Goal: Find contact information: Find contact information

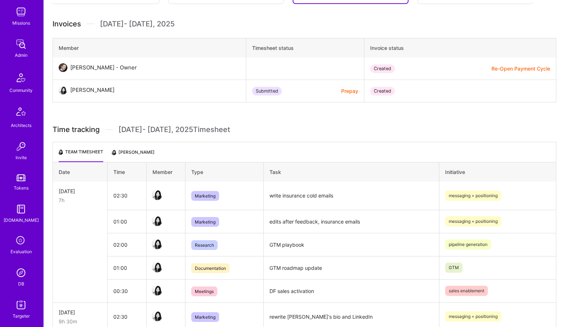
scroll to position [135, 0]
click at [25, 240] on img at bounding box center [21, 241] width 14 height 14
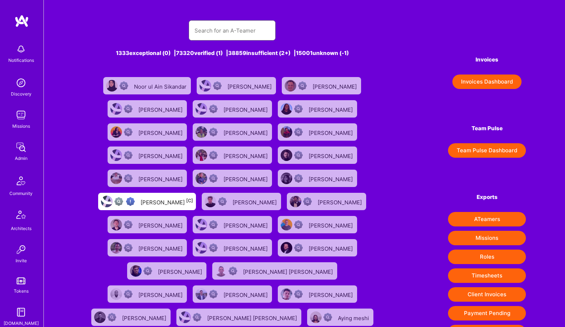
click at [213, 31] on input "text" at bounding box center [231, 30] width 75 height 18
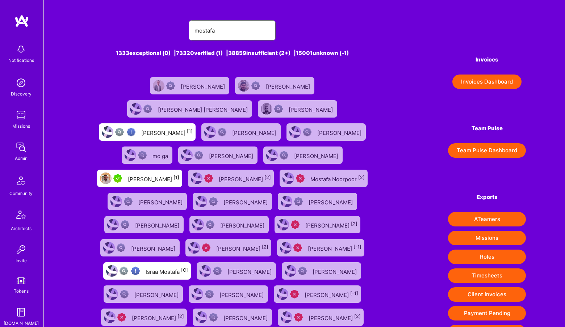
scroll to position [2, 0]
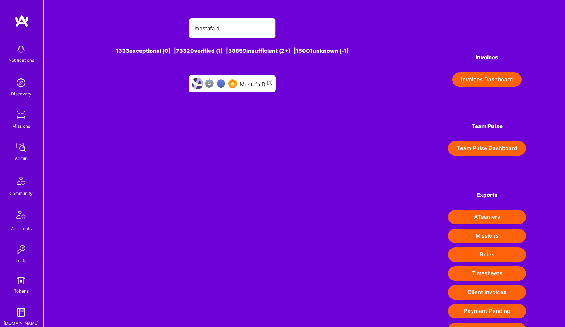
drag, startPoint x: 238, startPoint y: 30, endPoint x: 154, endPoint y: 28, distance: 83.7
click at [153, 29] on div "mostafa d" at bounding box center [232, 28] width 299 height 20
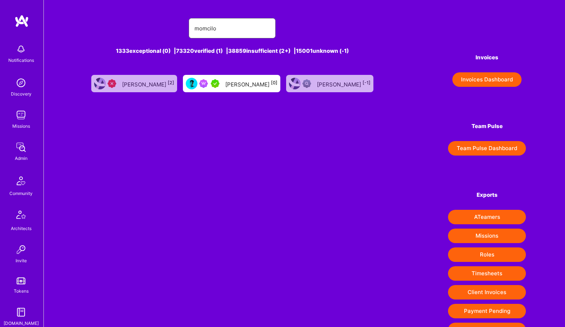
type input "momcilo"
click at [218, 74] on link "Momcilo Popov [0]" at bounding box center [231, 83] width 103 height 23
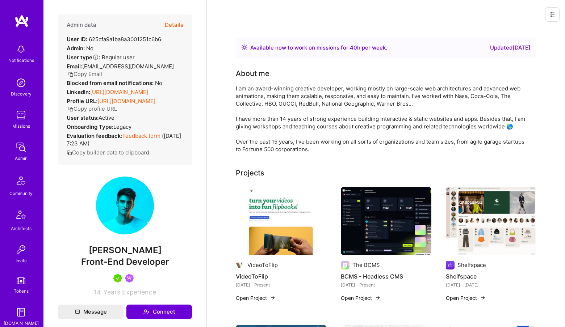
click at [85, 73] on button "Copy Email" at bounding box center [85, 74] width 34 height 8
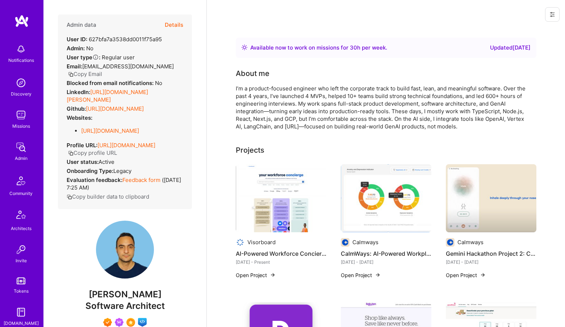
click at [77, 74] on button "Copy Email" at bounding box center [85, 74] width 34 height 8
